Goal: Task Accomplishment & Management: Complete application form

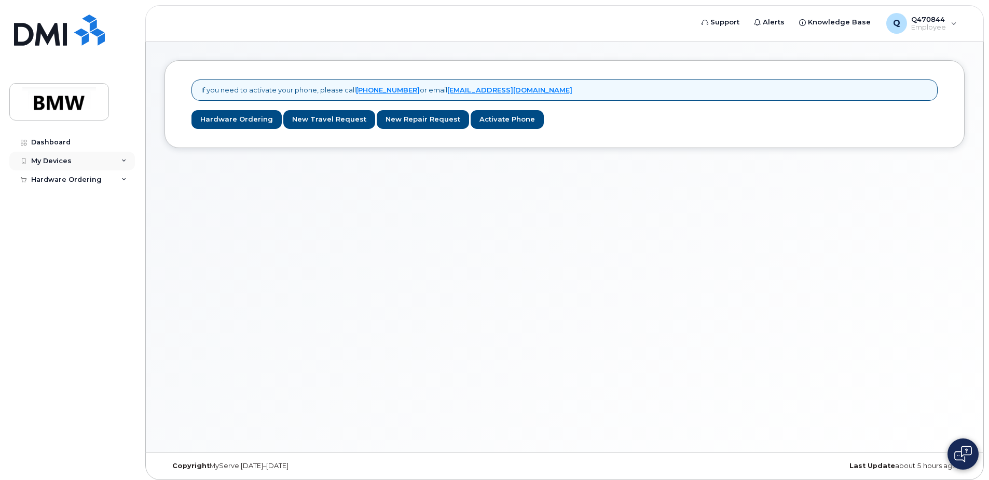
click at [120, 158] on div "My Devices" at bounding box center [72, 161] width 126 height 19
click at [61, 181] on div "Add Device" at bounding box center [56, 179] width 41 height 9
click at [50, 161] on div "My Devices" at bounding box center [51, 161] width 40 height 8
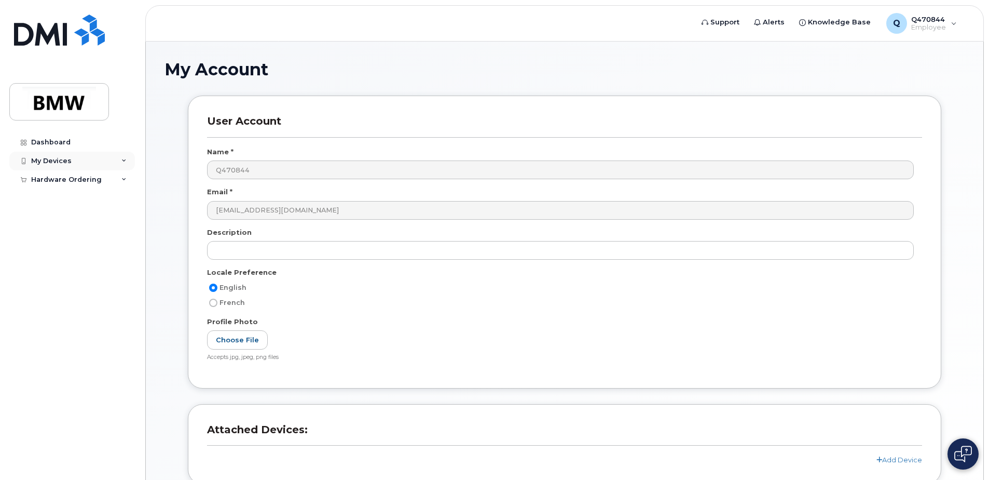
click at [70, 157] on div "My Devices" at bounding box center [72, 161] width 126 height 19
click at [37, 155] on div "My Devices" at bounding box center [72, 161] width 126 height 19
click at [42, 144] on div "Dashboard" at bounding box center [50, 142] width 39 height 8
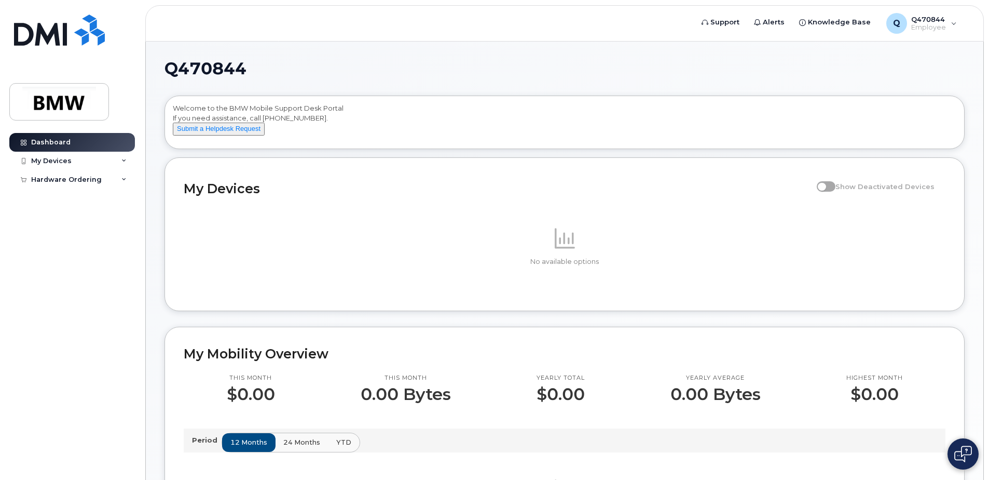
click at [834, 192] on span at bounding box center [826, 186] width 19 height 10
click at [74, 182] on div "Hardware Ordering" at bounding box center [66, 179] width 71 height 8
click at [55, 173] on div "Hardware Ordering" at bounding box center [72, 179] width 126 height 19
click at [47, 101] on img at bounding box center [59, 102] width 80 height 30
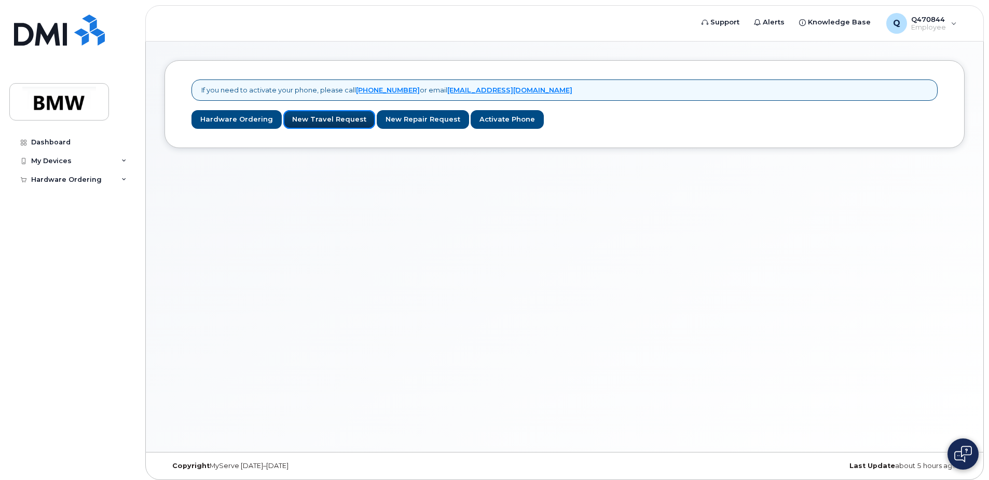
click at [328, 118] on link "New Travel Request" at bounding box center [329, 119] width 92 height 19
click at [129, 160] on div "My Devices" at bounding box center [72, 161] width 126 height 19
click at [43, 156] on div "My Devices" at bounding box center [72, 161] width 126 height 19
click at [43, 165] on div "My Devices" at bounding box center [51, 161] width 40 height 8
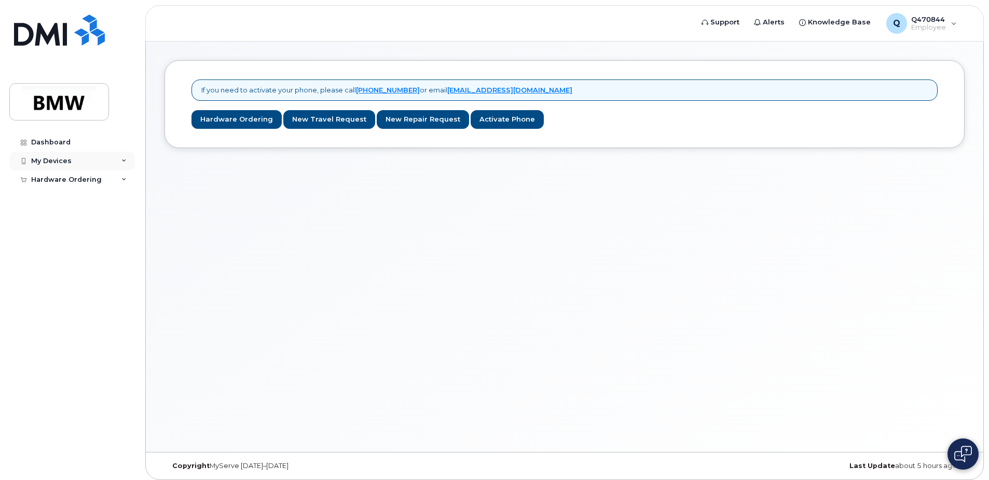
click at [44, 160] on div "My Devices" at bounding box center [51, 161] width 40 height 8
click at [46, 198] on div "Hardware Ordering" at bounding box center [66, 199] width 71 height 8
click at [483, 123] on link "Activate Phone" at bounding box center [507, 119] width 73 height 19
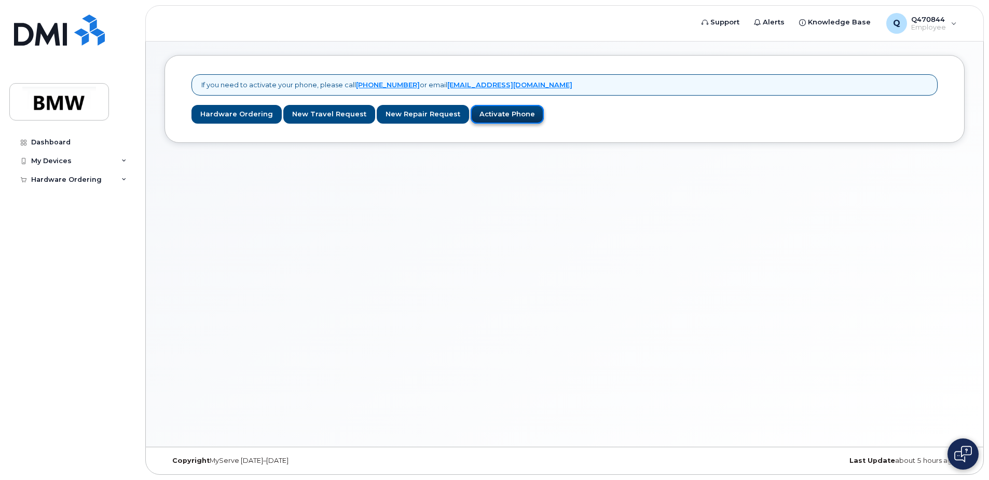
click at [483, 112] on link "Activate Phone" at bounding box center [507, 114] width 73 height 19
click at [943, 22] on span "Q470844" at bounding box center [928, 19] width 35 height 8
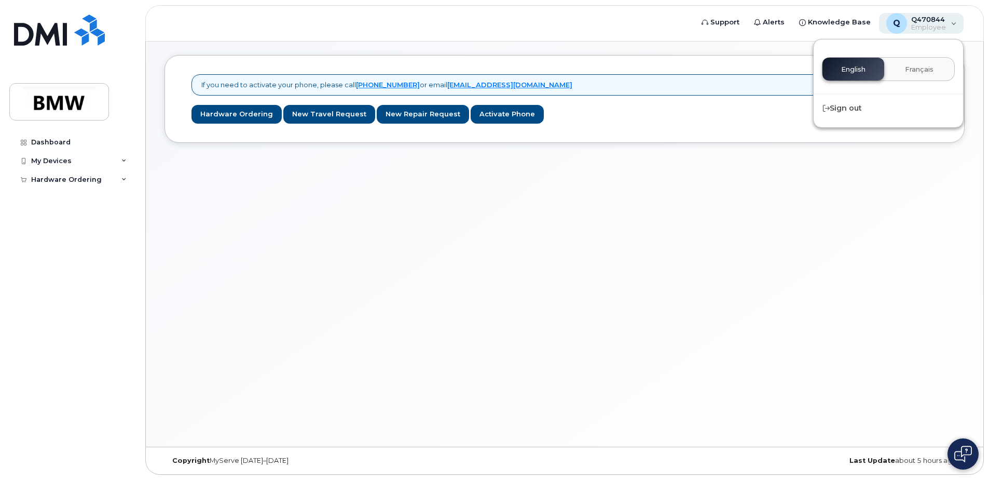
click at [943, 22] on span "Q470844" at bounding box center [928, 19] width 35 height 8
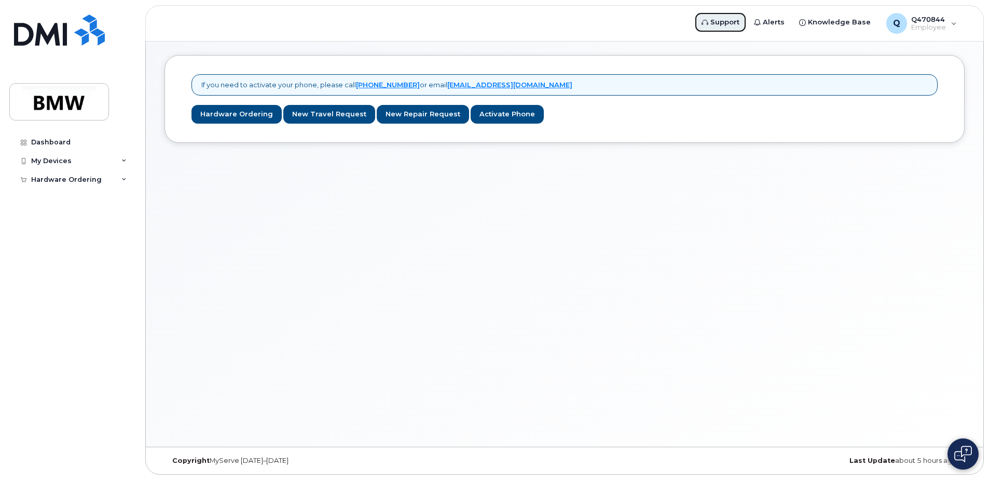
click at [723, 24] on span "Support" at bounding box center [725, 22] width 29 height 10
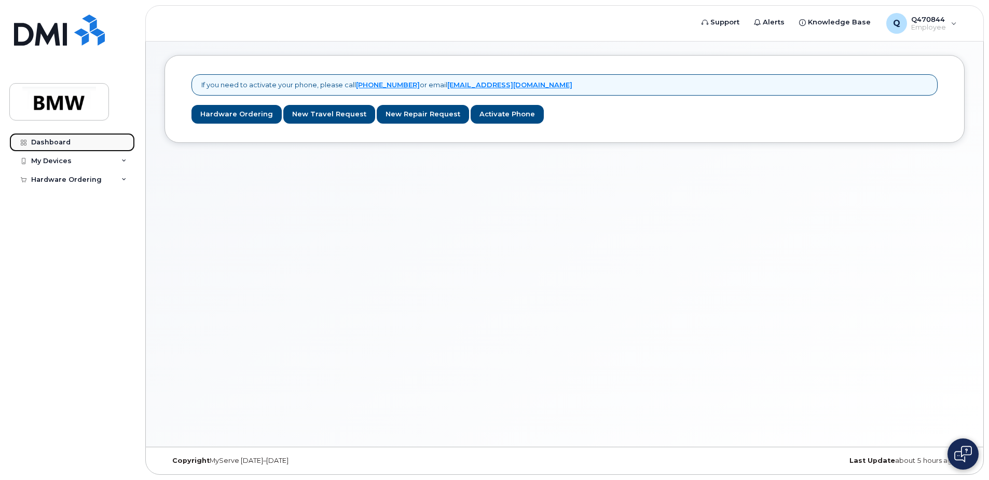
click at [67, 144] on div "Dashboard" at bounding box center [50, 142] width 39 height 8
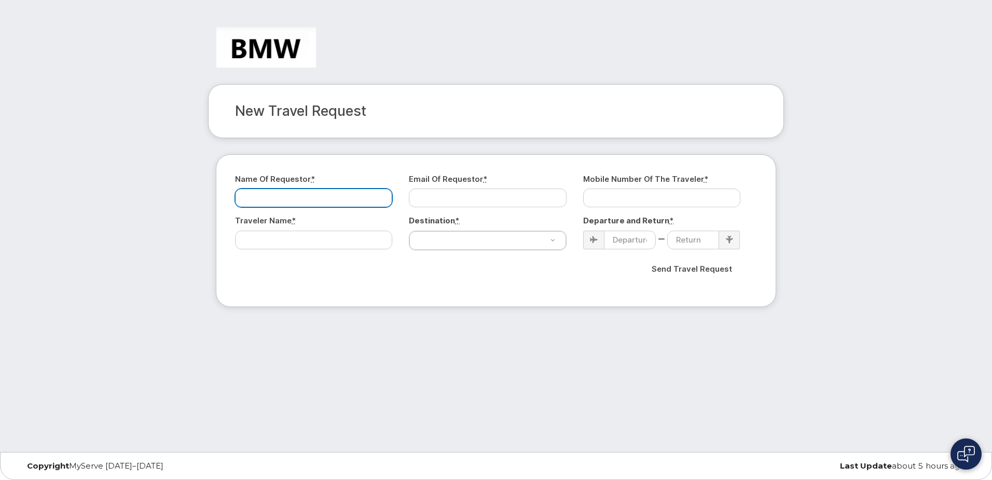
click at [319, 197] on input "Name of Requestor *" at bounding box center [313, 197] width 157 height 19
type input "i"
type input "[PERSON_NAME]"
type input "[EMAIL_ADDRESS][DOMAIN_NAME]"
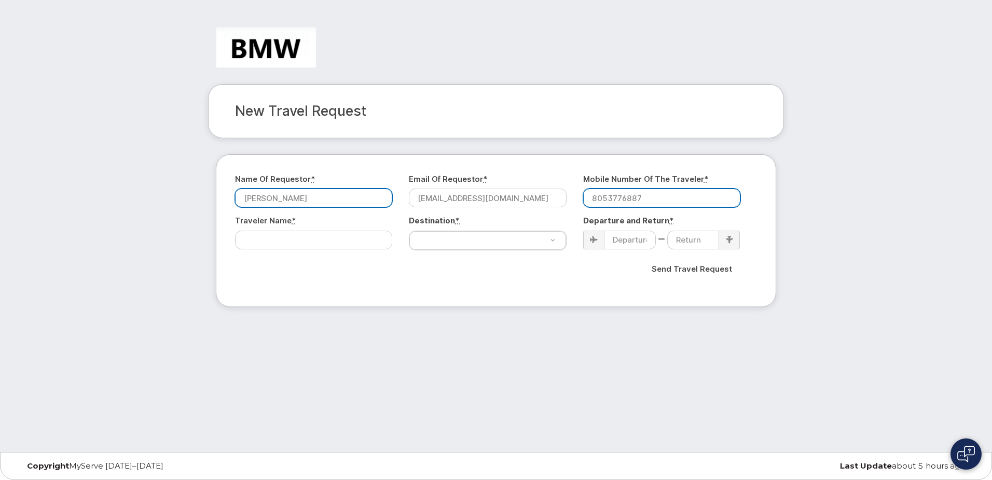
type input "8053776887"
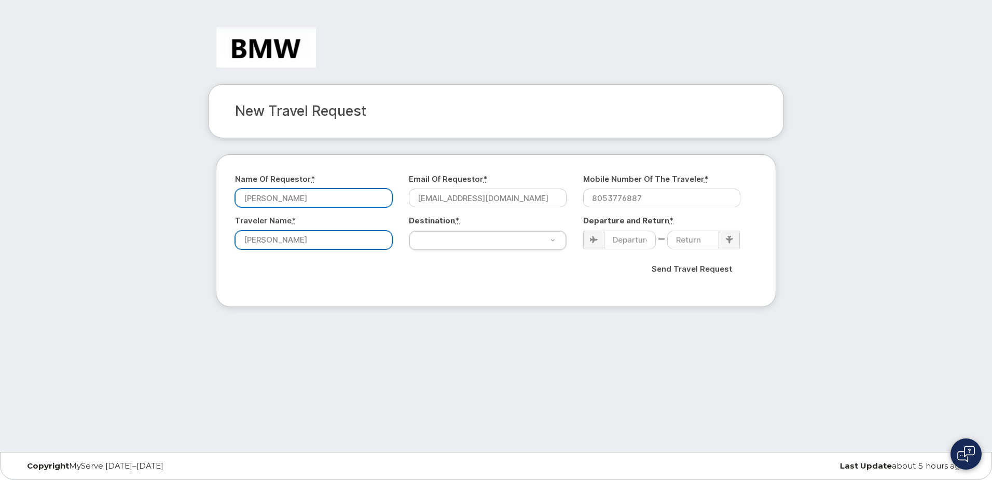
type input "[PERSON_NAME]"
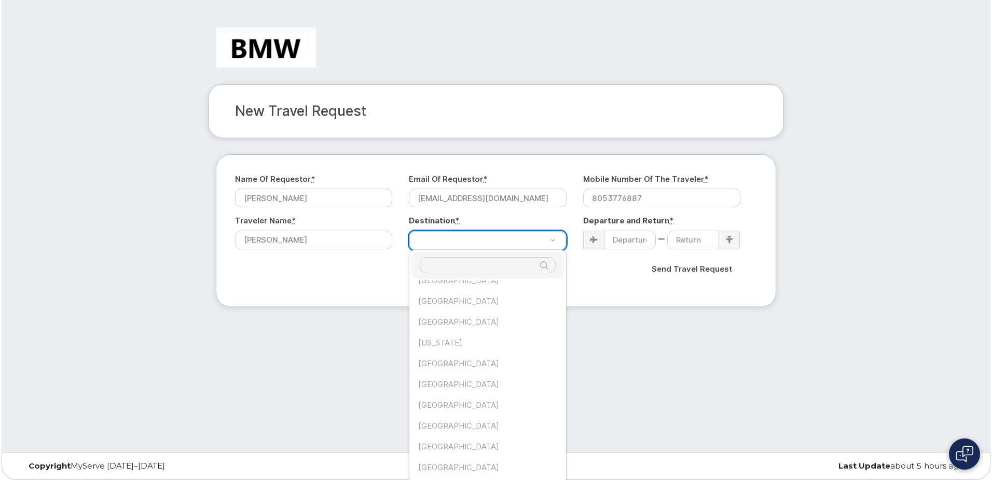
scroll to position [1505, 0]
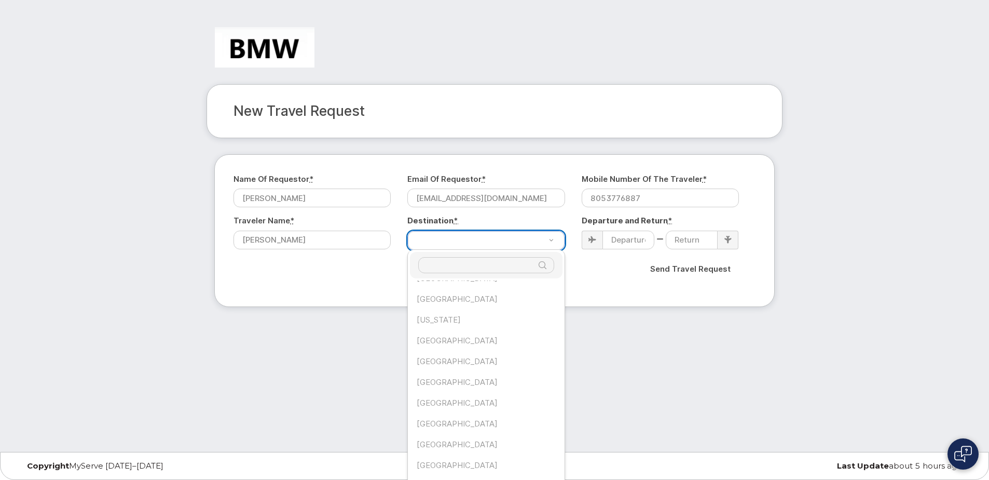
select select "Germany"
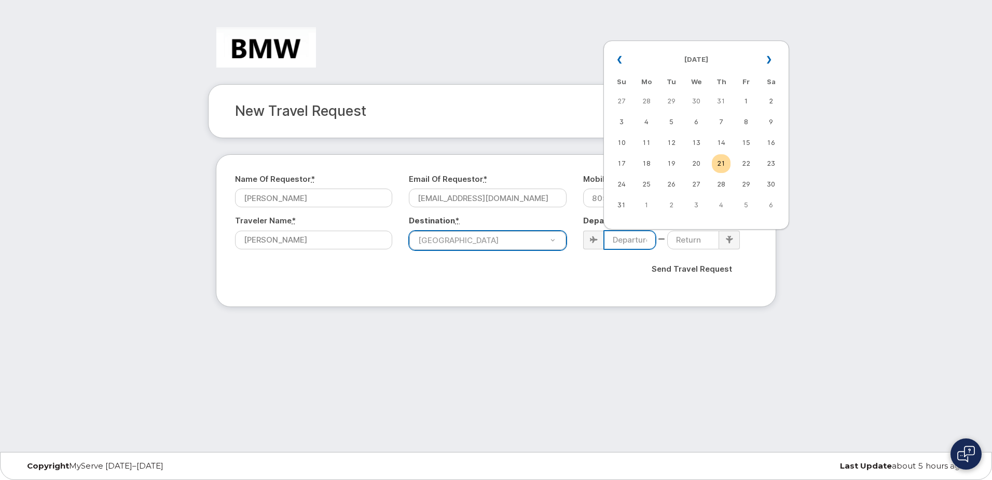
click at [621, 235] on input at bounding box center [630, 239] width 52 height 19
click at [624, 209] on td "31" at bounding box center [621, 205] width 19 height 19
type input "2025-08-31"
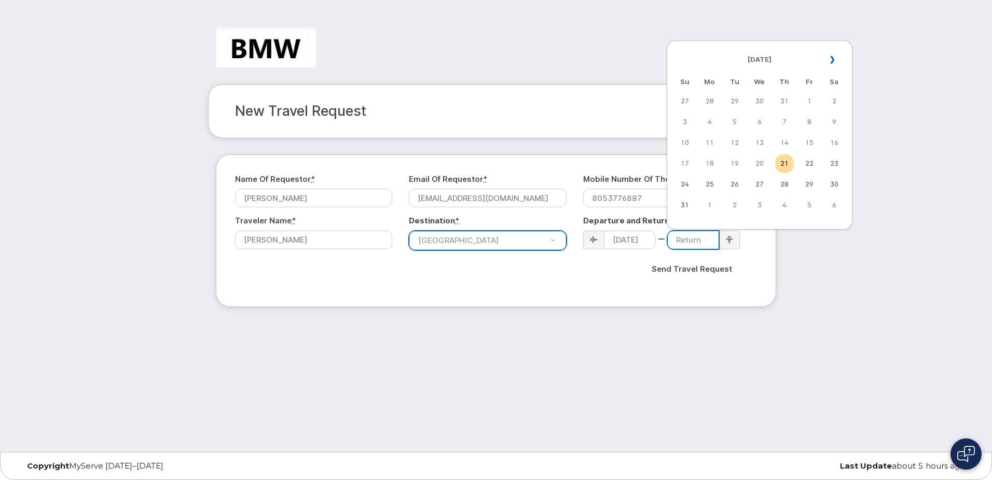
click at [701, 244] on input at bounding box center [694, 239] width 52 height 19
click at [836, 65] on th "»" at bounding box center [834, 59] width 19 height 25
click at [812, 118] on td "12" at bounding box center [809, 122] width 19 height 19
type input "2025-09-12"
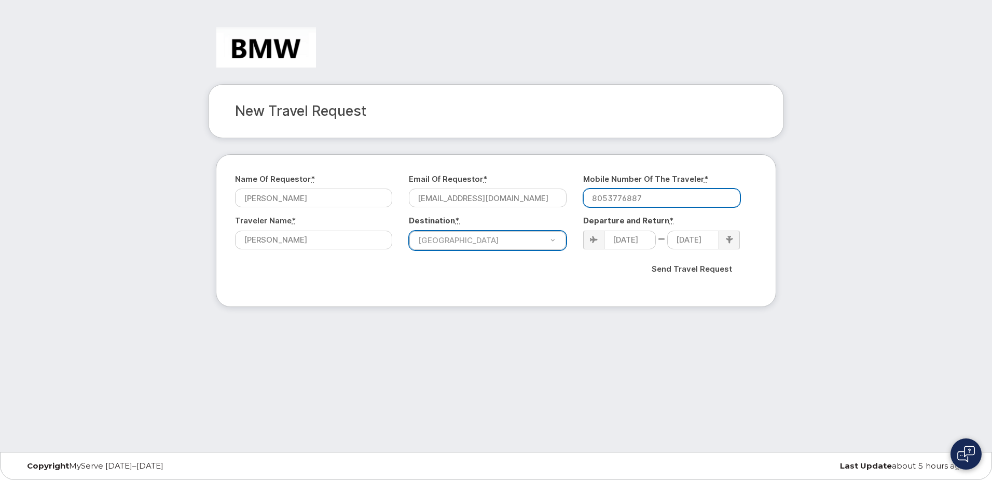
click at [608, 198] on input "8053776887" at bounding box center [661, 197] width 157 height 19
click at [627, 195] on input "805-3776887" at bounding box center [661, 197] width 157 height 19
type input "805-377-6887"
click at [675, 274] on input "Send Travel Request" at bounding box center [692, 269] width 98 height 22
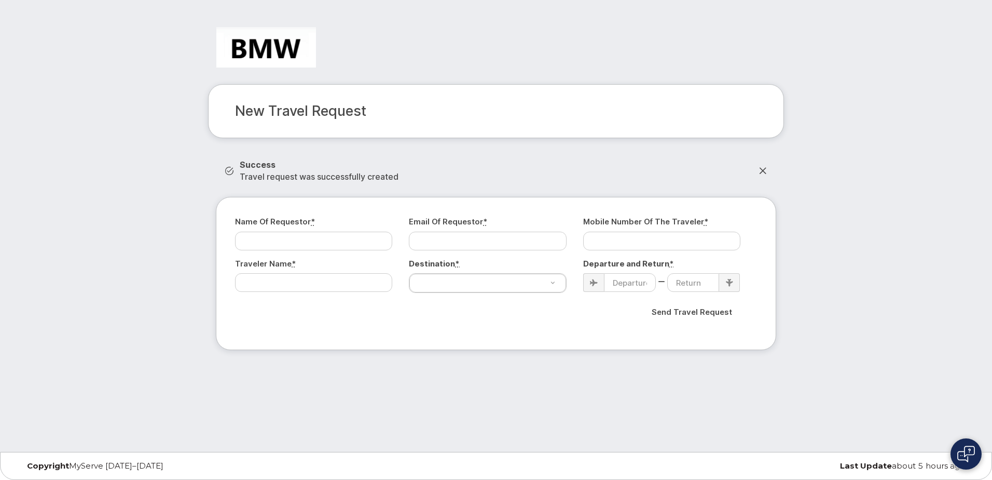
click at [247, 52] on img at bounding box center [266, 47] width 100 height 40
click at [291, 172] on div "Success Travel request was successfully created" at bounding box center [319, 171] width 159 height 24
click at [279, 94] on div "New Travel Request" at bounding box center [496, 111] width 576 height 54
click at [323, 140] on div "New Travel Request" at bounding box center [496, 119] width 592 height 70
click at [901, 466] on div "Last Update about 5 hours ago" at bounding box center [814, 465] width 318 height 8
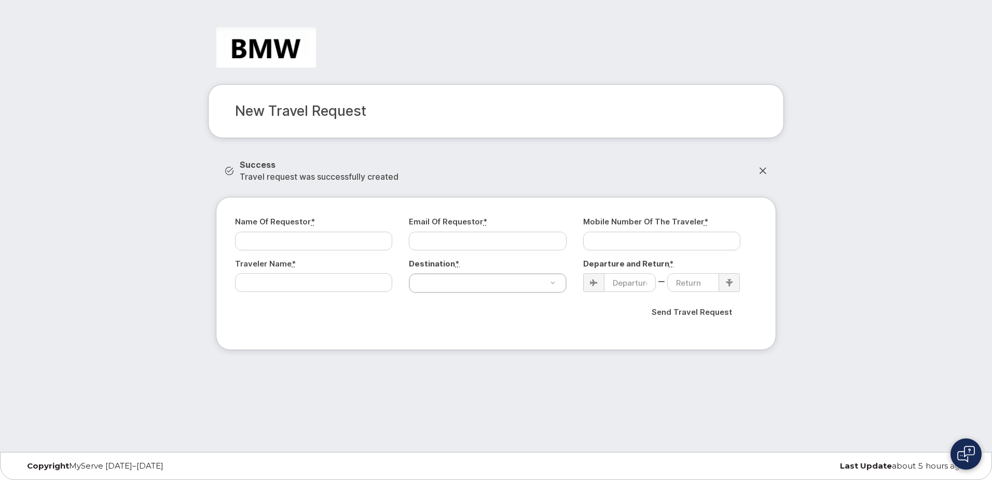
click at [93, 468] on div "Copyright MyServe 2011–2025" at bounding box center [178, 465] width 318 height 8
click at [290, 125] on div "New Travel Request" at bounding box center [496, 111] width 576 height 54
click at [271, 47] on img at bounding box center [266, 47] width 100 height 40
click at [287, 116] on h2 "New Travel Request" at bounding box center [496, 111] width 522 height 16
click at [316, 244] on input "Name of Requestor *" at bounding box center [313, 241] width 157 height 19
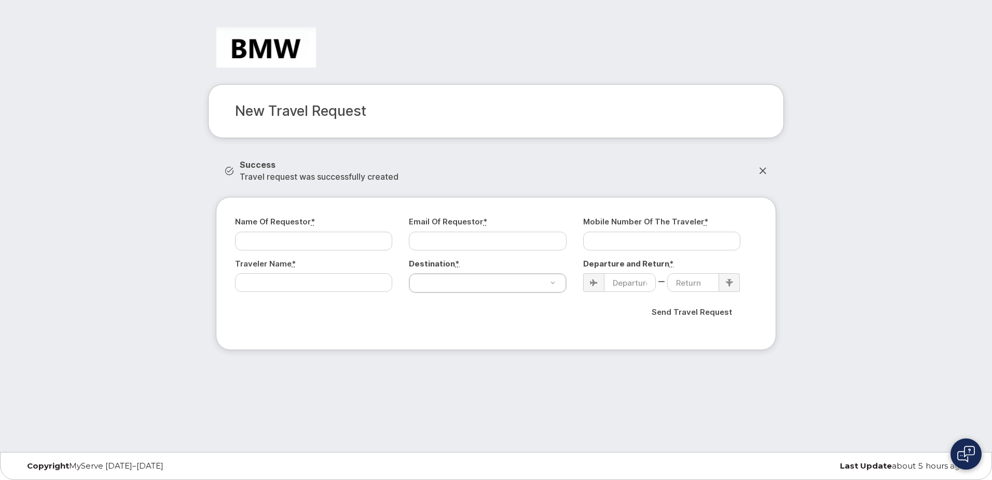
click at [257, 154] on div "New Travel Request Success Travel request was successfully created Name of Requ…" at bounding box center [496, 192] width 607 height 347
click at [764, 167] on icon at bounding box center [763, 171] width 8 height 8
select select "[GEOGRAPHIC_DATA]"
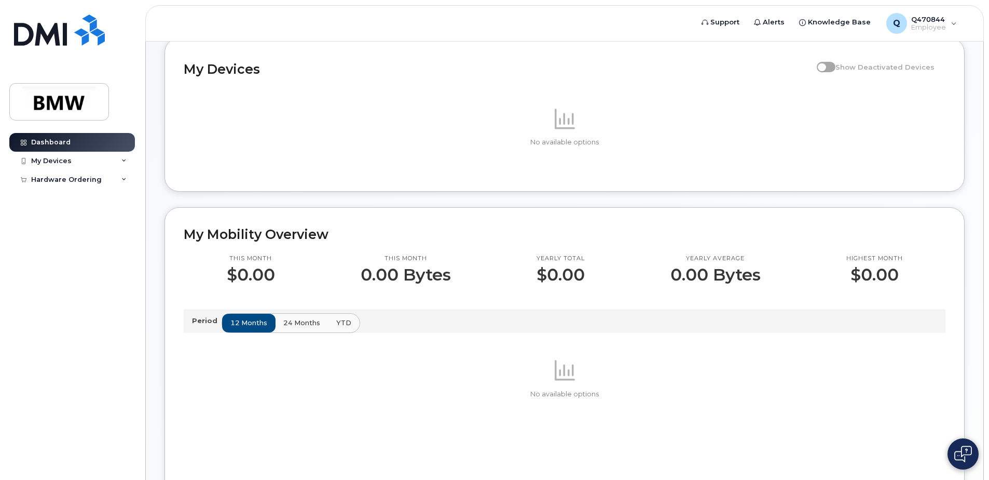
scroll to position [156, 0]
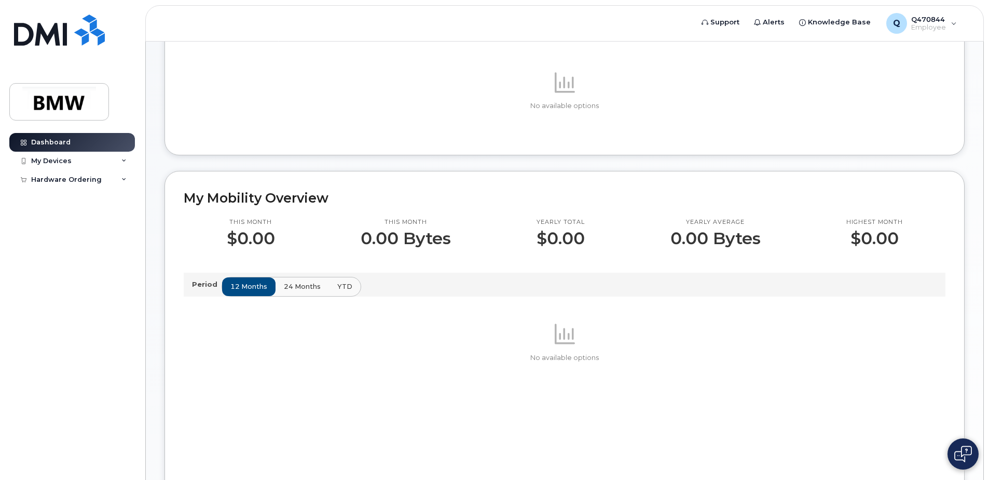
click at [300, 296] on button "24 months" at bounding box center [302, 286] width 55 height 19
click at [341, 291] on span "YTD" at bounding box center [344, 286] width 15 height 10
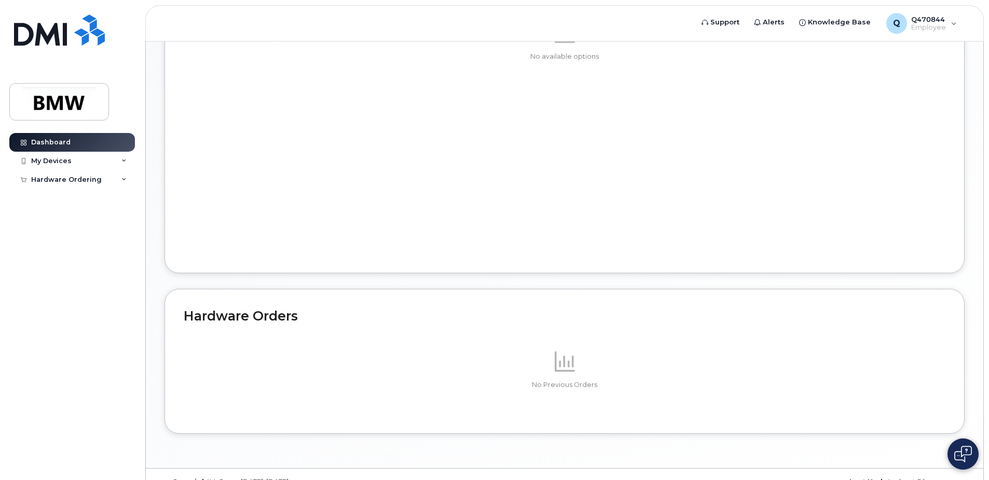
scroll to position [488, 0]
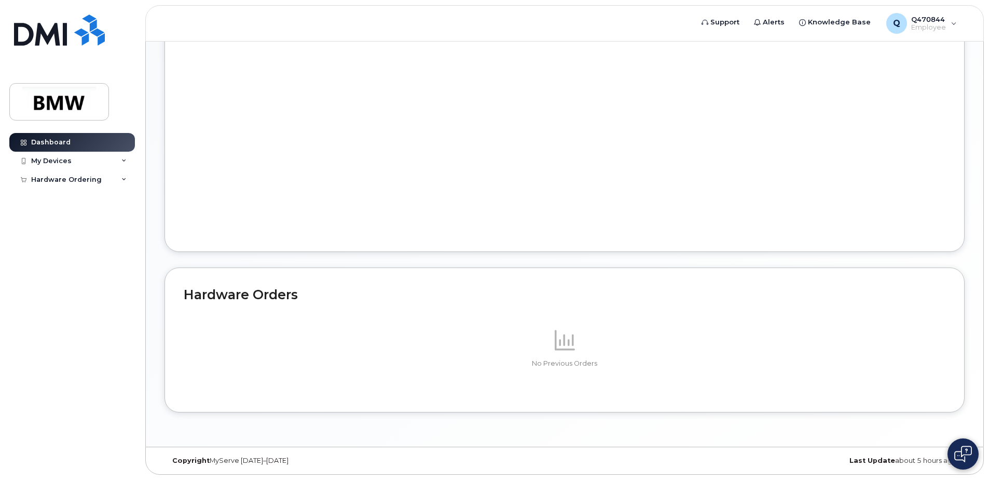
click at [956, 459] on img at bounding box center [964, 453] width 18 height 17
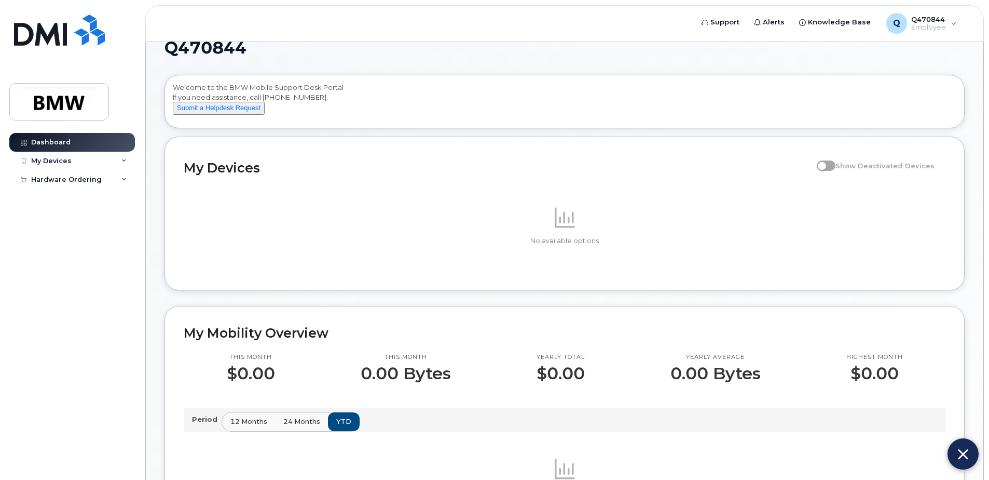
scroll to position [0, 0]
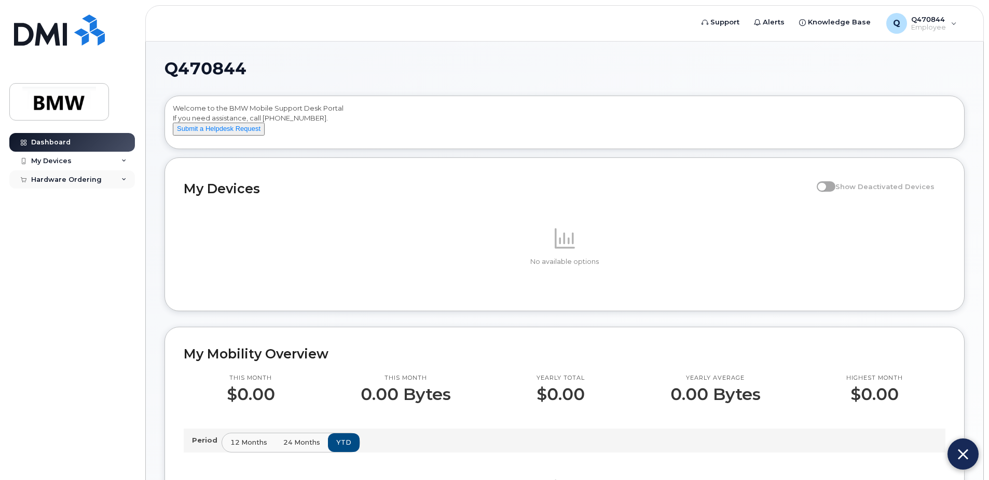
click at [90, 181] on div "Hardware Ordering" at bounding box center [66, 179] width 71 height 8
click at [64, 201] on div "New Order" at bounding box center [55, 198] width 39 height 9
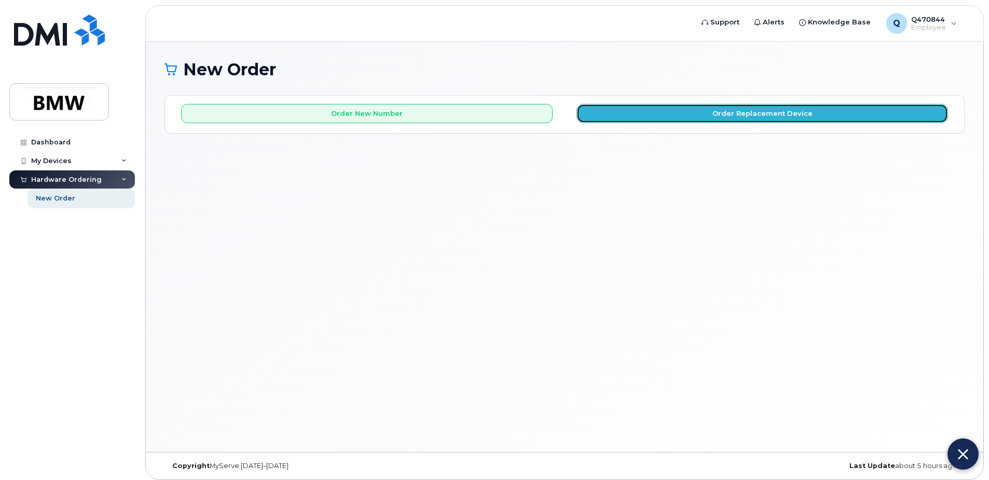
drag, startPoint x: 0, startPoint y: 0, endPoint x: 722, endPoint y: 119, distance: 731.8
click at [722, 119] on button "Order Replacement Device" at bounding box center [763, 113] width 372 height 19
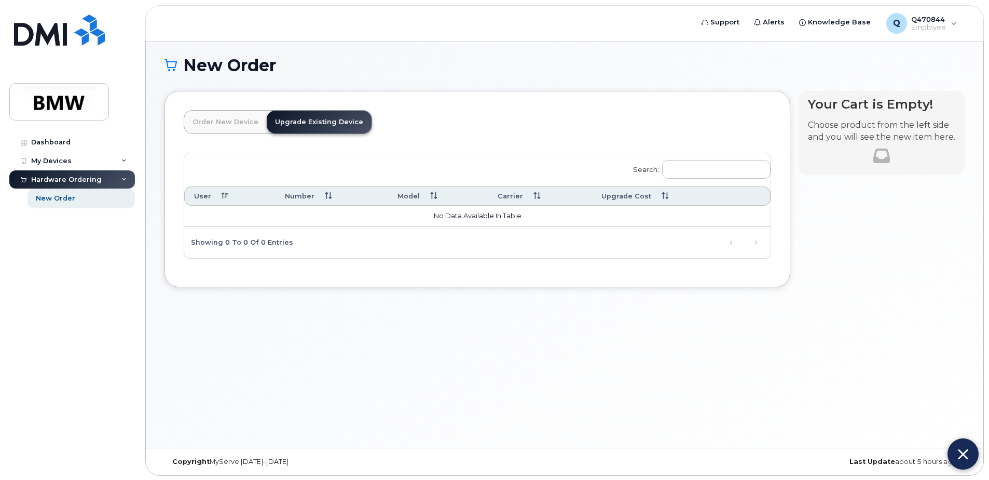
scroll to position [5, 0]
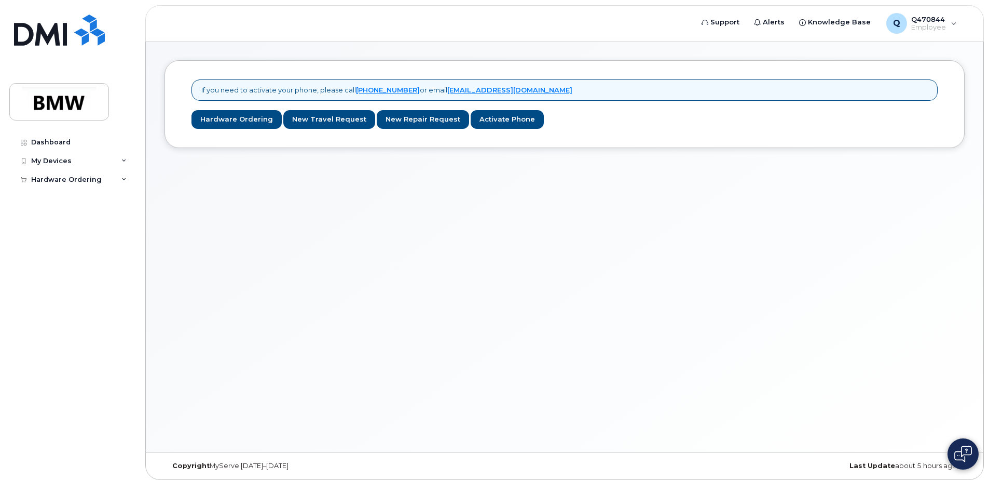
click at [968, 451] on img at bounding box center [964, 453] width 18 height 17
drag, startPoint x: 211, startPoint y: 113, endPoint x: 214, endPoint y: 128, distance: 15.4
click at [211, 113] on link "Hardware Ordering" at bounding box center [237, 119] width 90 height 19
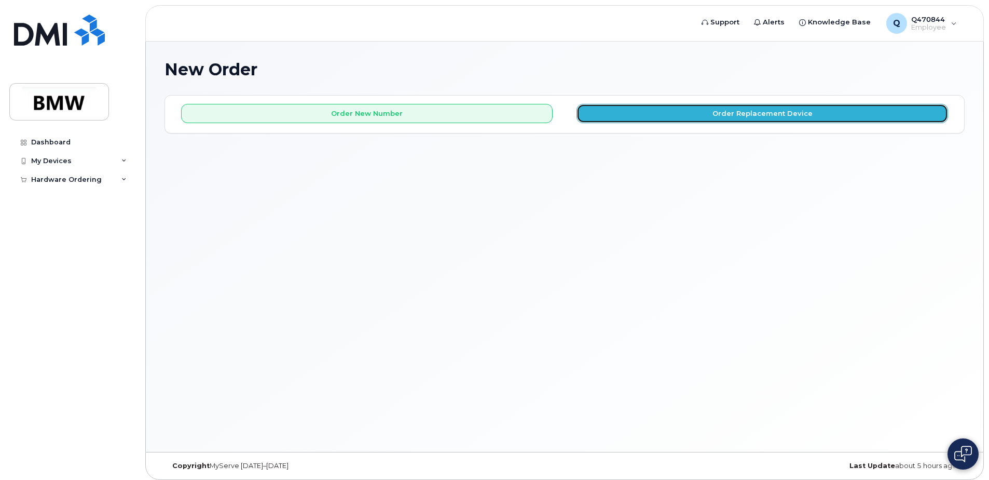
click at [616, 122] on button "Order Replacement Device" at bounding box center [763, 113] width 372 height 19
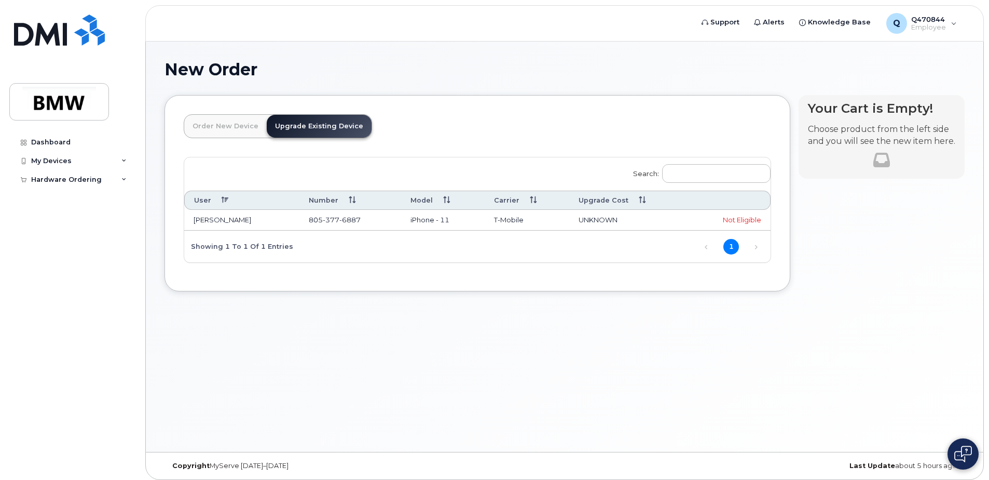
click at [235, 135] on link "Order New Device" at bounding box center [225, 126] width 83 height 23
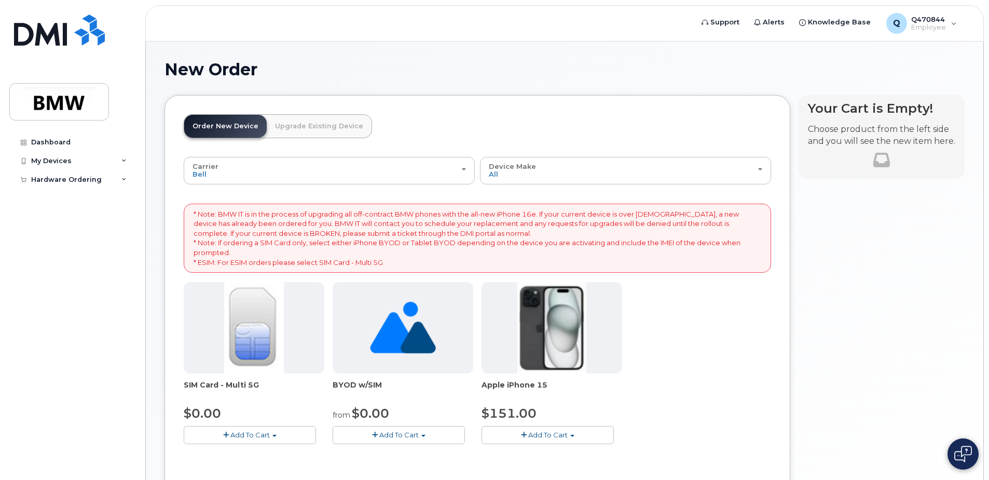
click at [318, 123] on link "Upgrade Existing Device" at bounding box center [319, 126] width 105 height 23
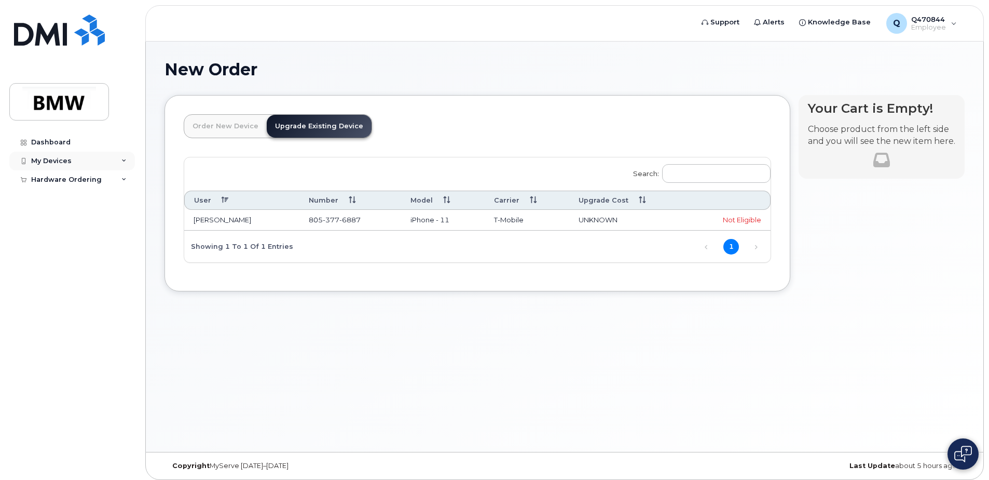
click at [59, 163] on div "My Devices" at bounding box center [51, 161] width 40 height 8
click at [61, 147] on link "Dashboard" at bounding box center [72, 142] width 126 height 19
click at [246, 222] on td "Nina Worthington" at bounding box center [241, 220] width 115 height 21
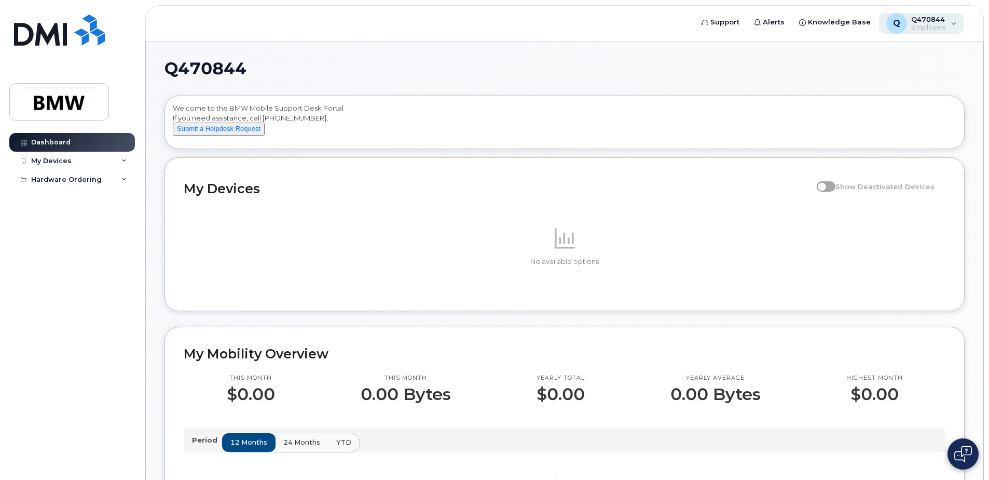
click at [925, 25] on span "Employee" at bounding box center [928, 27] width 35 height 8
click at [30, 157] on div "My Devices" at bounding box center [72, 161] width 126 height 19
click at [50, 157] on div "My Devices" at bounding box center [51, 161] width 40 height 8
click at [67, 96] on img at bounding box center [59, 102] width 80 height 30
